Goal: Task Accomplishment & Management: Use online tool/utility

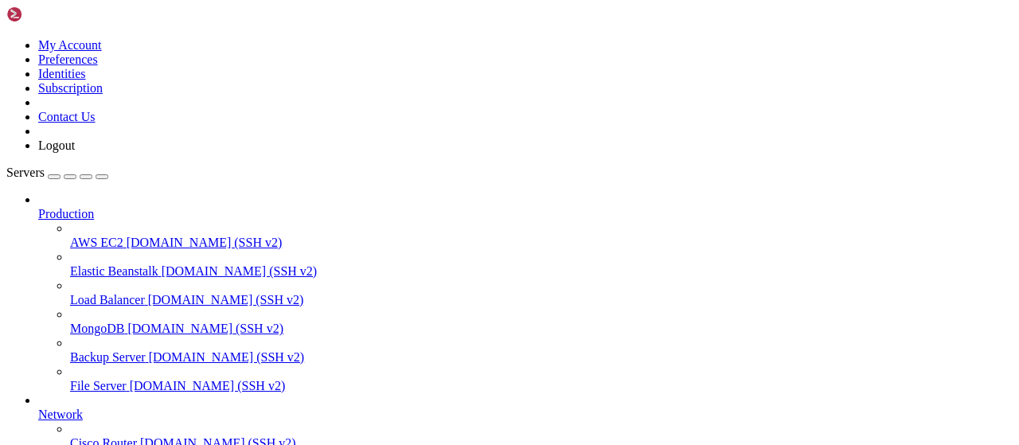
scroll to position [838, 0]
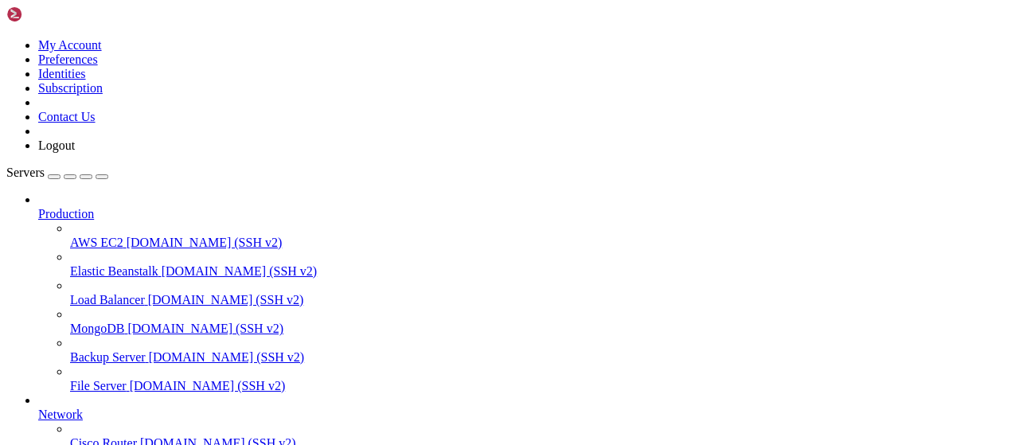
scroll to position [293, 0]
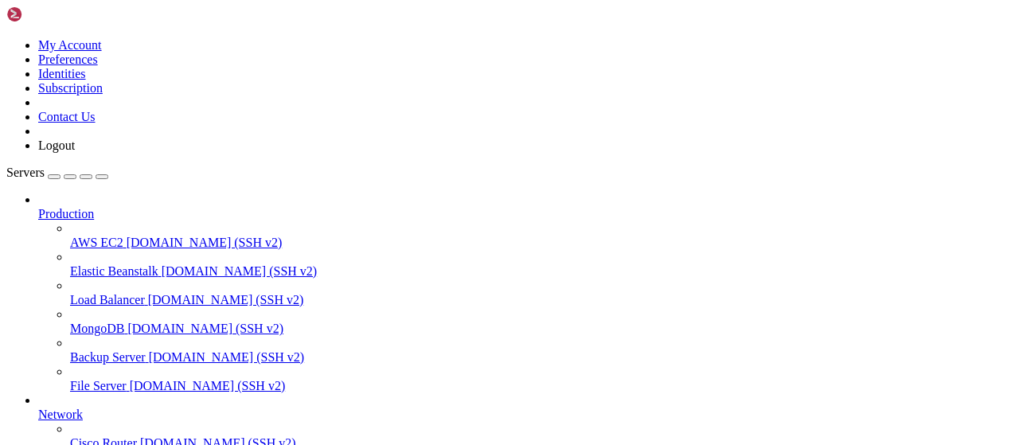
type input "/root/LinkQuest"
drag, startPoint x: 331, startPoint y: 63, endPoint x: 223, endPoint y: 60, distance: 108.3
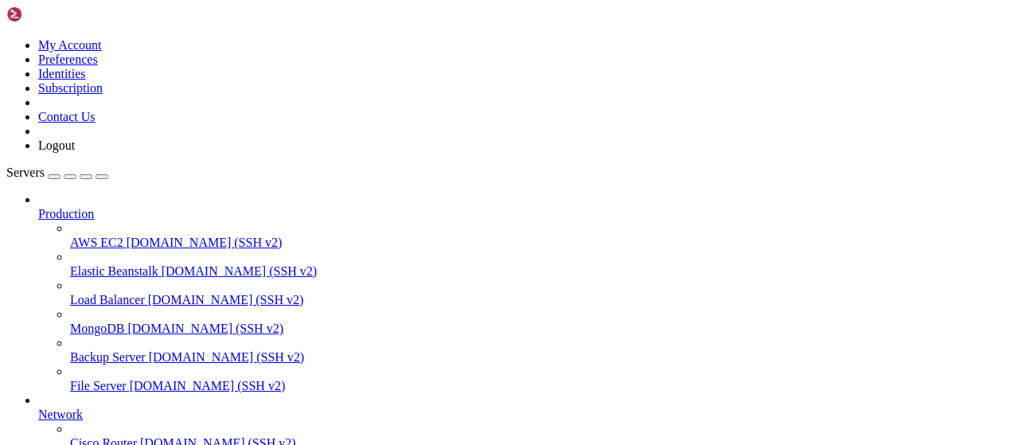
scroll to position [519, 0]
